Goal: Task Accomplishment & Management: Use online tool/utility

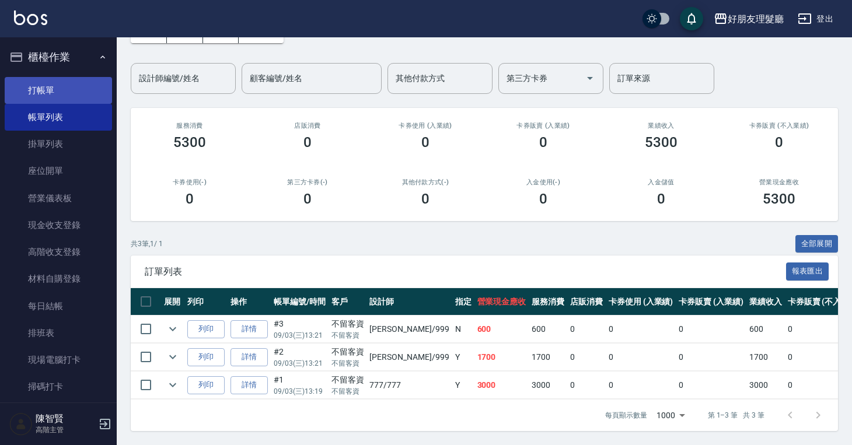
click at [40, 85] on link "打帳單" at bounding box center [58, 90] width 107 height 27
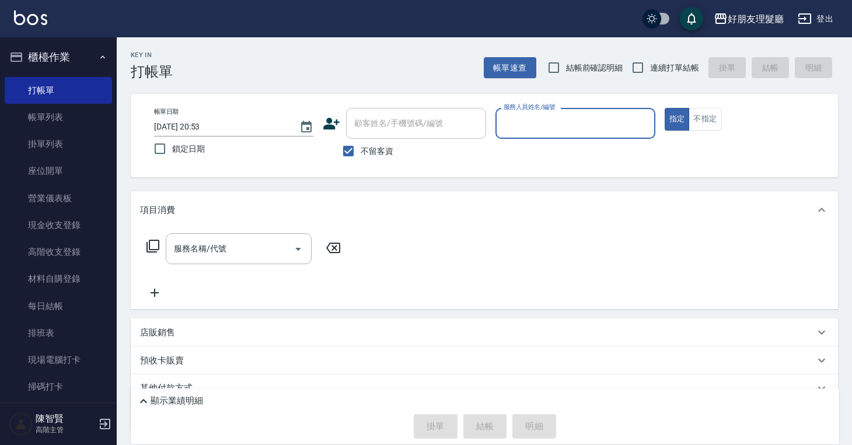
click at [535, 119] on input "服務人員姓名/編號" at bounding box center [575, 123] width 149 height 20
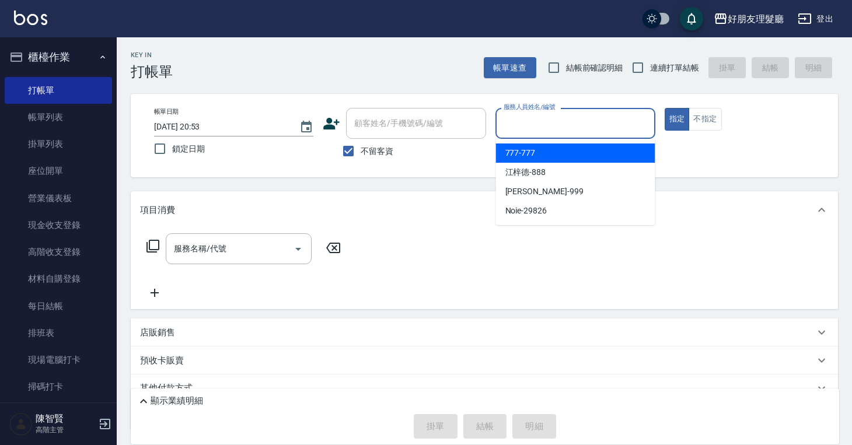
click at [532, 154] on span "777 -777" at bounding box center [521, 153] width 30 height 12
type input "777-777"
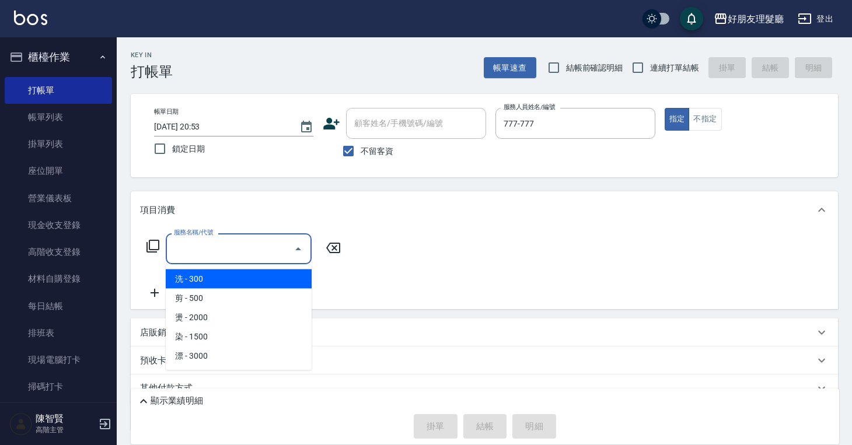
click at [200, 253] on input "服務名稱/代號" at bounding box center [230, 249] width 118 height 20
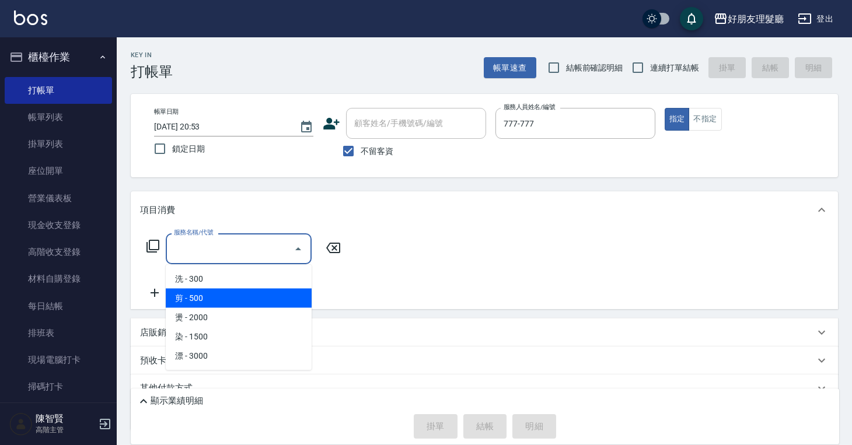
click at [196, 297] on span "剪 - 500" at bounding box center [239, 298] width 146 height 19
type input "剪(2)"
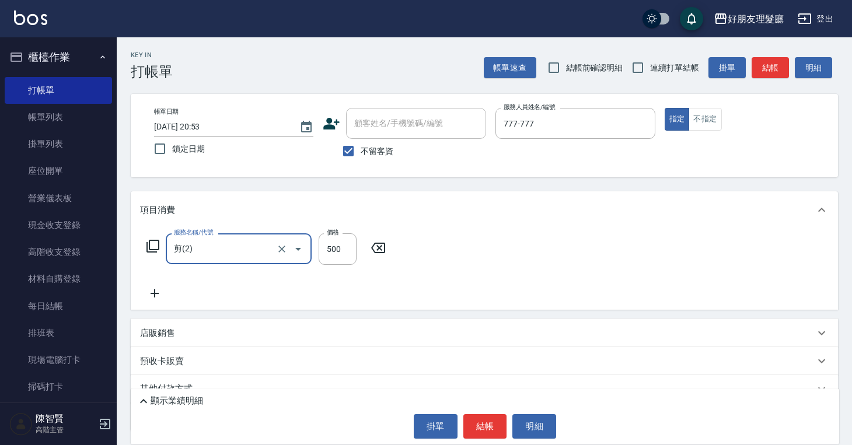
click at [152, 294] on icon at bounding box center [155, 294] width 8 height 8
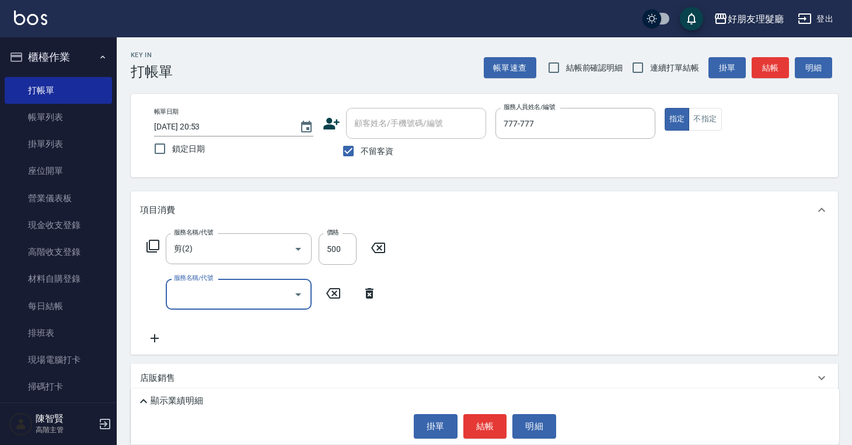
click at [267, 300] on input "服務名稱/代號" at bounding box center [230, 294] width 118 height 20
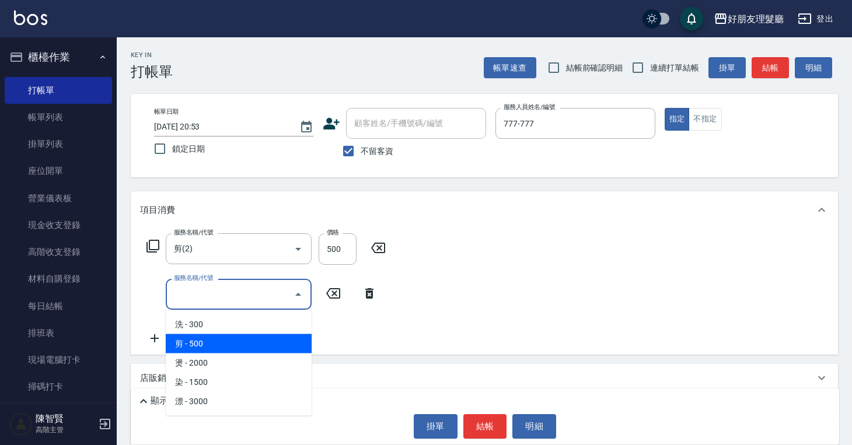
click at [253, 342] on span "剪 - 500" at bounding box center [239, 344] width 146 height 19
type input "剪(2)"
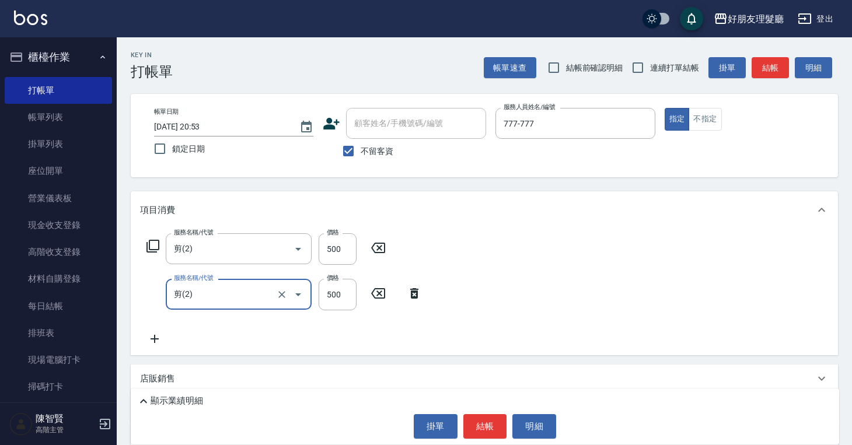
click at [156, 340] on icon at bounding box center [154, 339] width 29 height 14
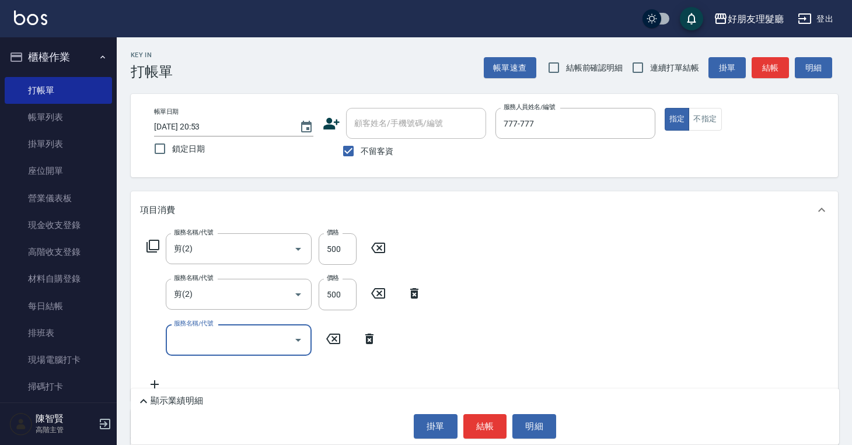
click at [235, 344] on input "服務名稱/代號" at bounding box center [230, 340] width 118 height 20
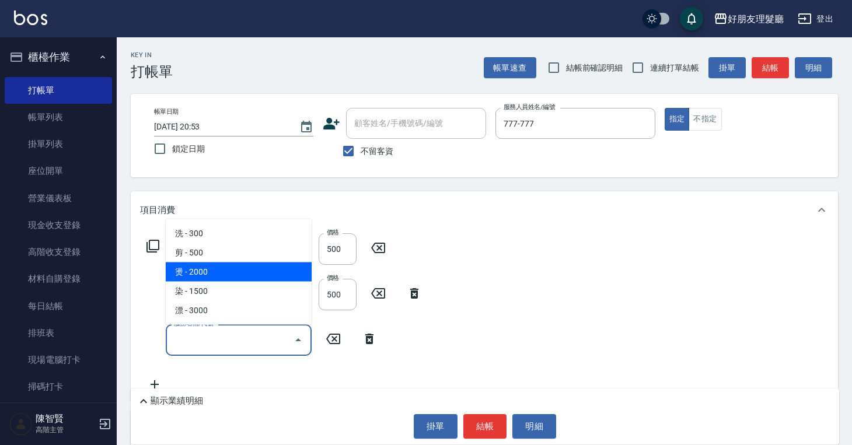
click at [240, 274] on span "燙 - 2000" at bounding box center [239, 272] width 146 height 19
type input "燙(3)"
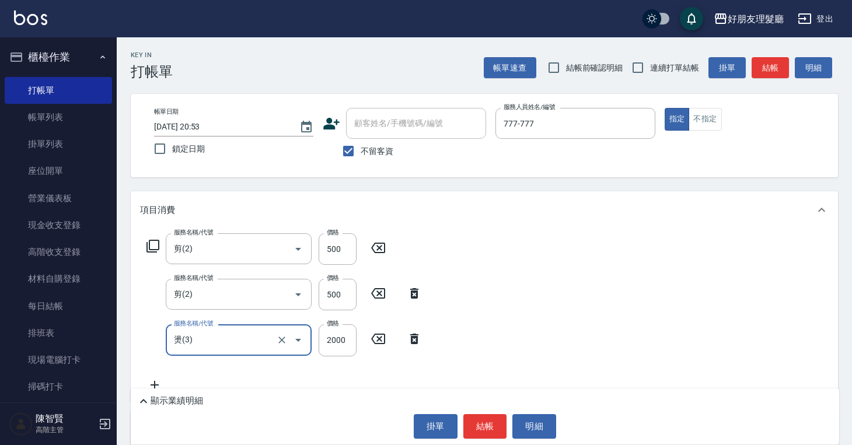
click at [604, 336] on div "服務名稱/代號 剪(2) 服務名稱/代號 價格 500 價格 服務名稱/代號 剪(2) 服務名稱/代號 價格 500 價格 服務名稱/代號 燙(3) 服務名稱…" at bounding box center [485, 315] width 708 height 172
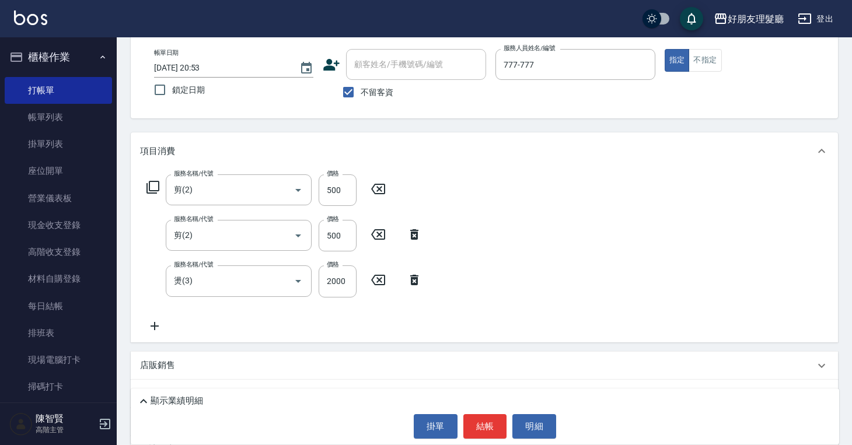
scroll to position [62, 0]
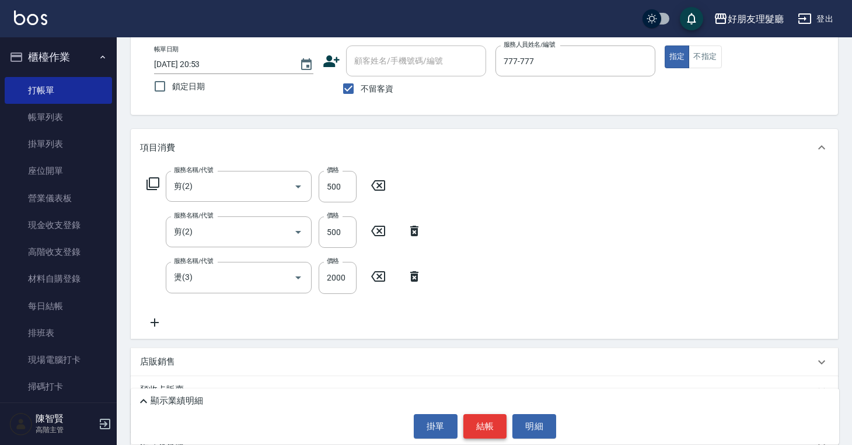
click at [487, 436] on button "結帳" at bounding box center [486, 426] width 44 height 25
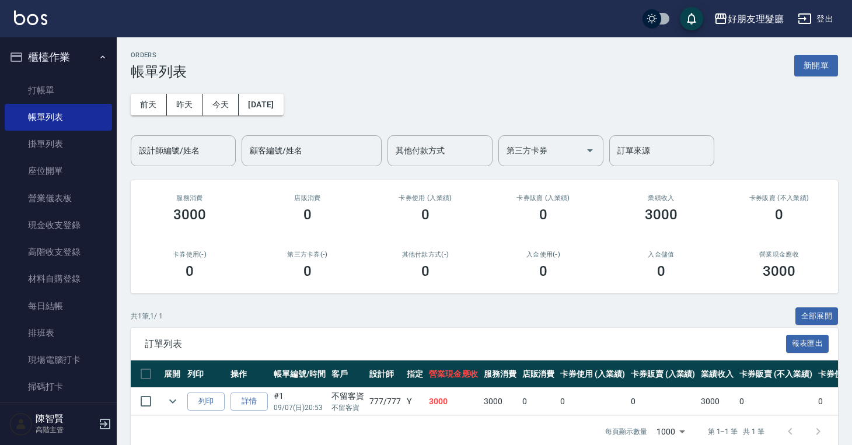
scroll to position [25, 0]
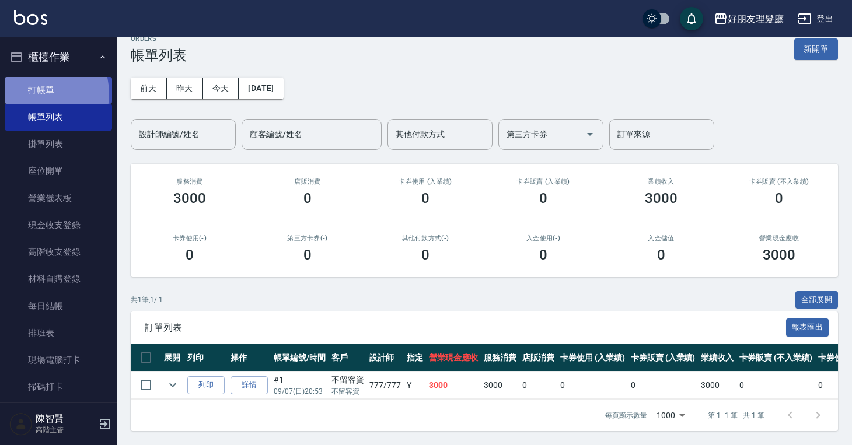
click at [36, 93] on link "打帳單" at bounding box center [58, 90] width 107 height 27
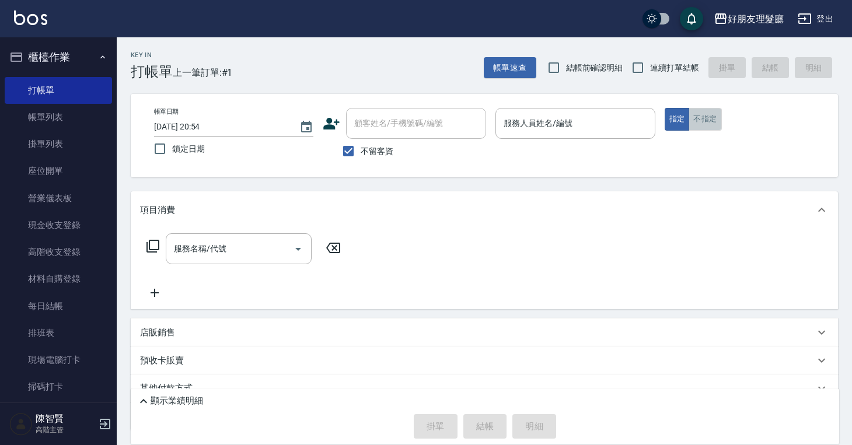
click at [701, 116] on button "不指定" at bounding box center [705, 119] width 33 height 23
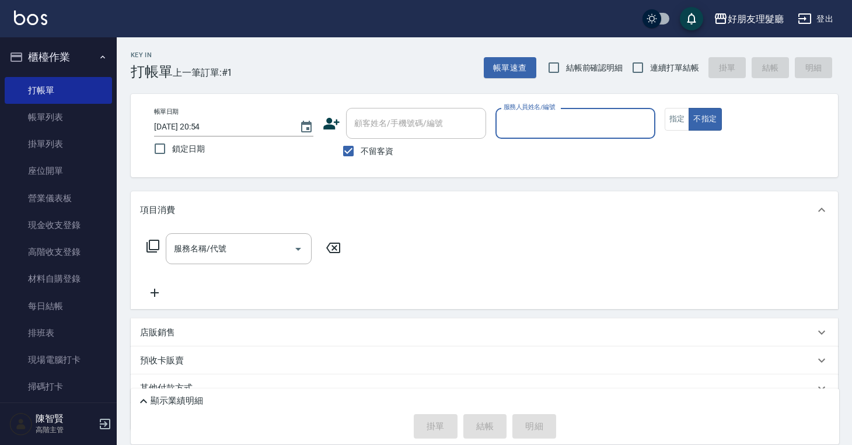
click at [537, 130] on input "服務人員姓名/編號" at bounding box center [575, 123] width 149 height 20
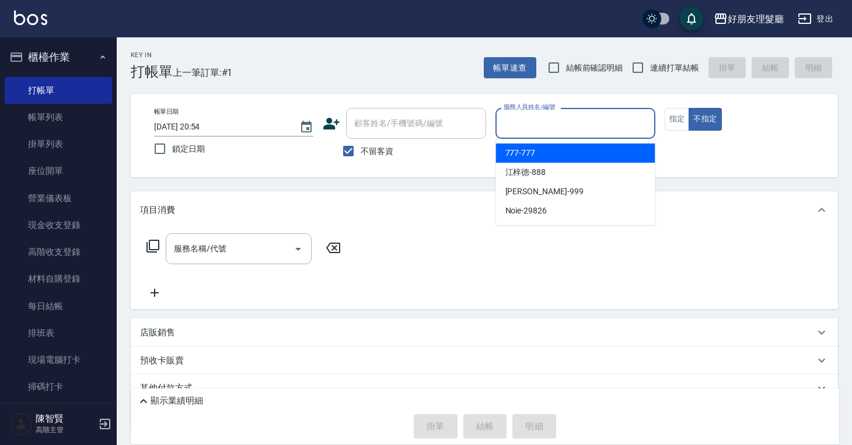
click at [531, 159] on div "777 -777" at bounding box center [575, 153] width 159 height 19
type input "777-777"
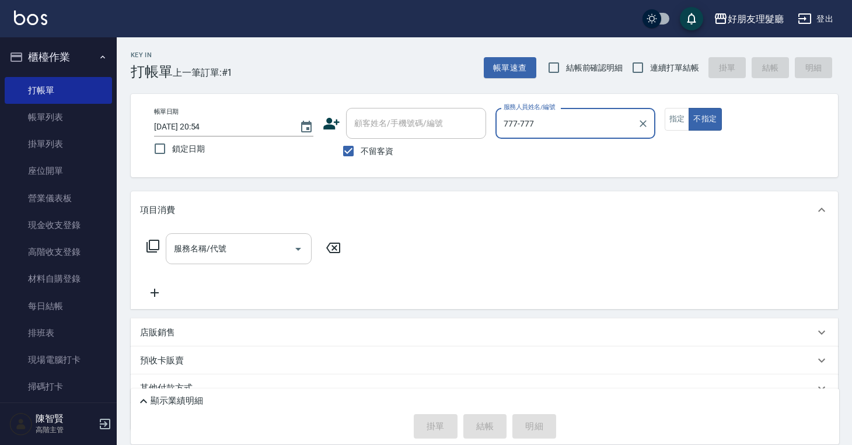
click at [250, 250] on input "服務名稱/代號" at bounding box center [230, 249] width 118 height 20
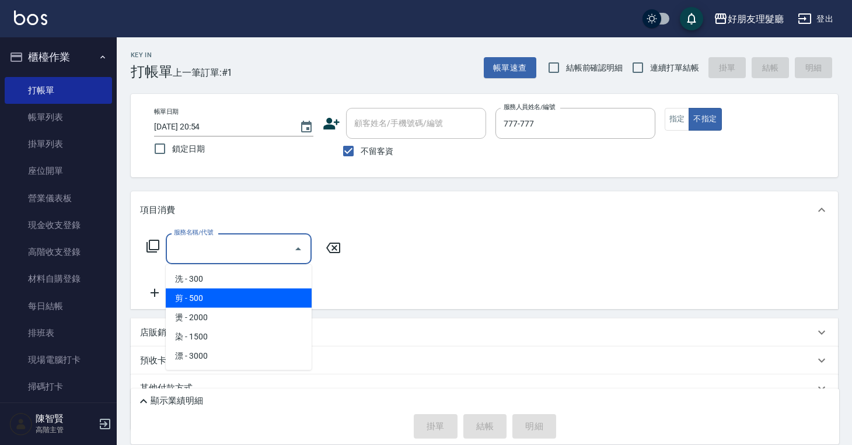
click at [243, 296] on span "剪 - 500" at bounding box center [239, 298] width 146 height 19
type input "剪(2)"
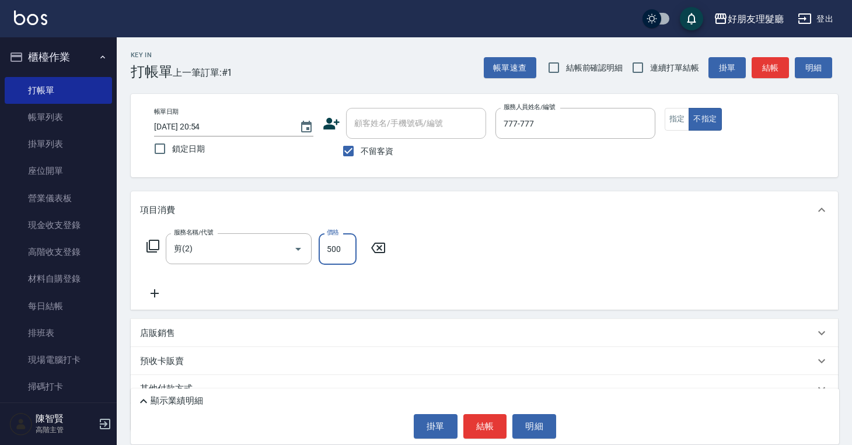
click at [334, 252] on input "500" at bounding box center [338, 250] width 38 height 32
type input "600"
click at [482, 431] on button "結帳" at bounding box center [486, 426] width 44 height 25
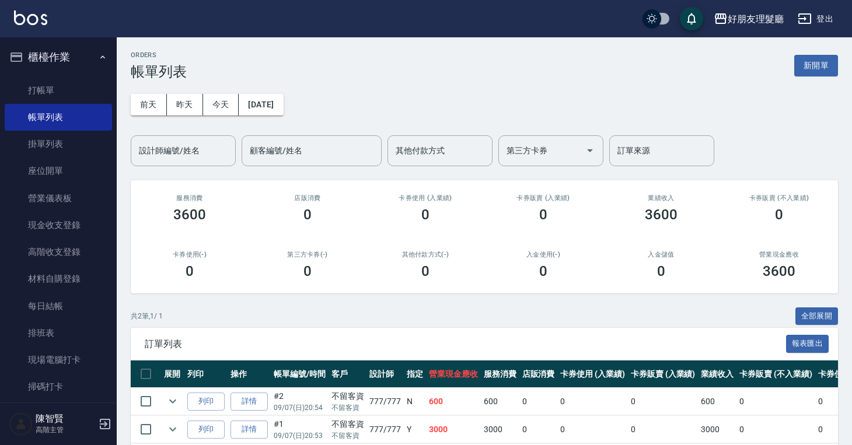
scroll to position [53, 0]
